Goal: Information Seeking & Learning: Learn about a topic

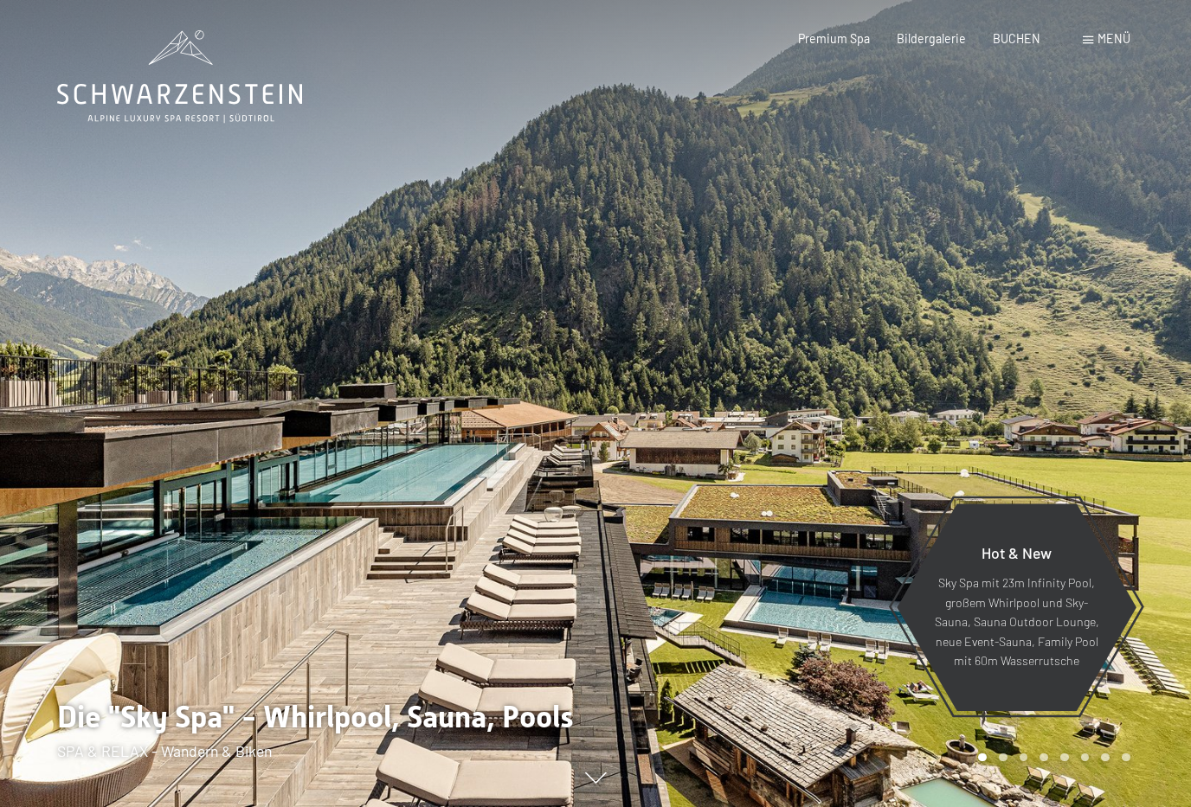
click at [153, 98] on icon at bounding box center [179, 76] width 245 height 93
click at [1000, 671] on p "Sky Spa mit 23m Infinity Pool, großem Whirlpool und Sky-Sauna, Sauna Outdoor Lo…" at bounding box center [1016, 623] width 165 height 98
click at [990, 671] on p "Sky Spa mit 23m Infinity Pool, großem Whirlpool und Sky-Sauna, Sauna Outdoor Lo…" at bounding box center [1016, 623] width 165 height 98
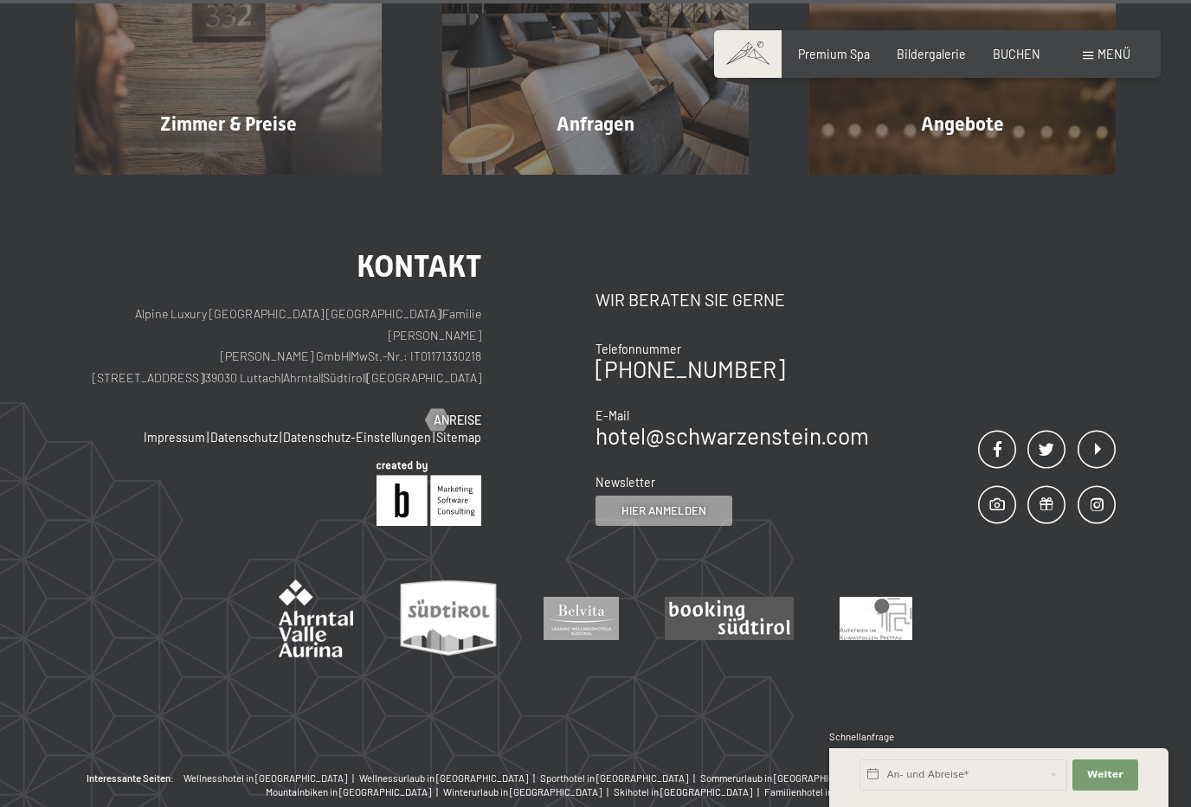
scroll to position [5713, 0]
